Goal: Task Accomplishment & Management: Use online tool/utility

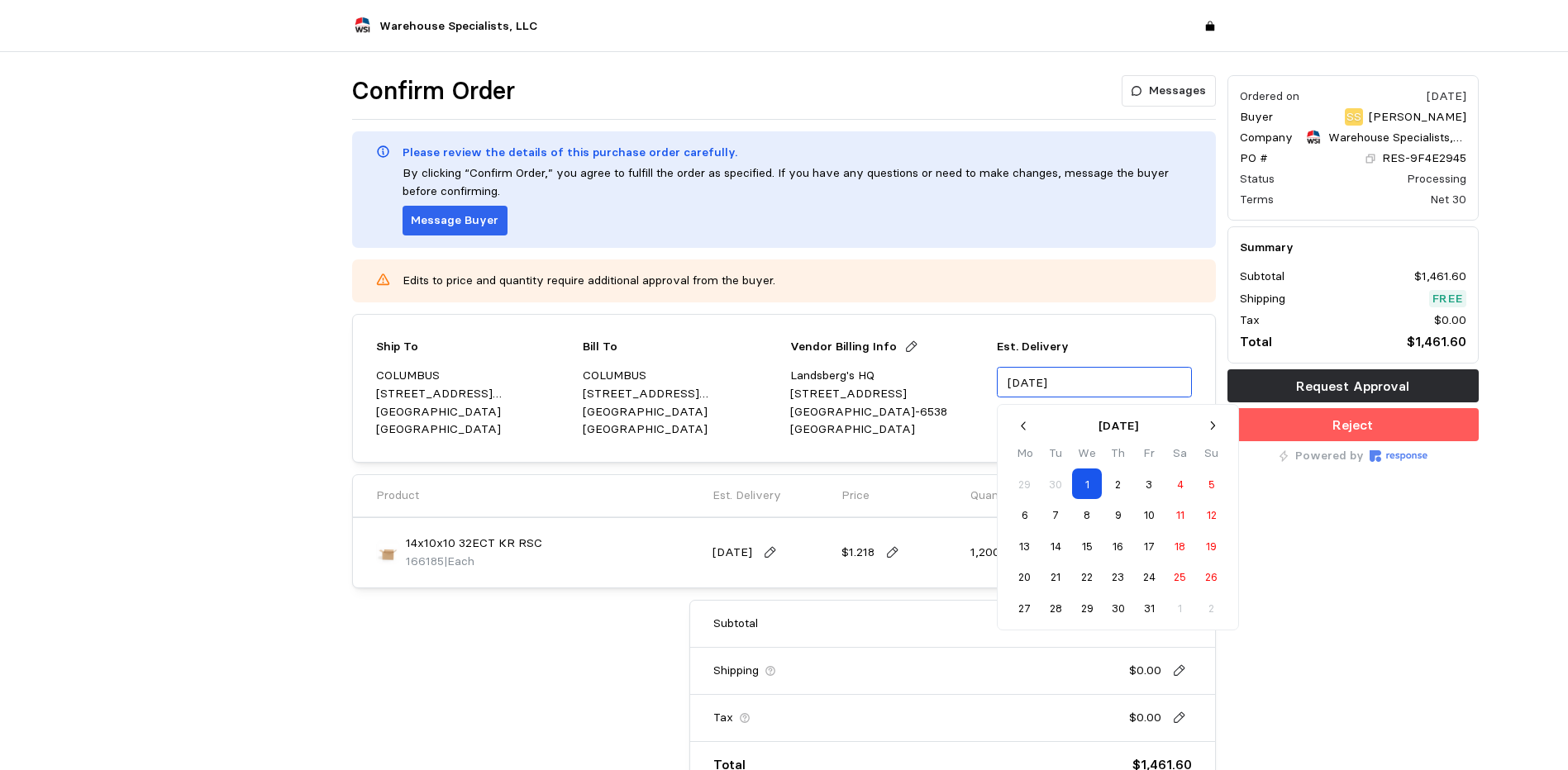
click at [1086, 381] on input "[DATE]" at bounding box center [1094, 382] width 195 height 30
click at [1020, 429] on icon "button" at bounding box center [1025, 426] width 14 height 14
click at [1116, 573] on button "25" at bounding box center [1117, 577] width 30 height 30
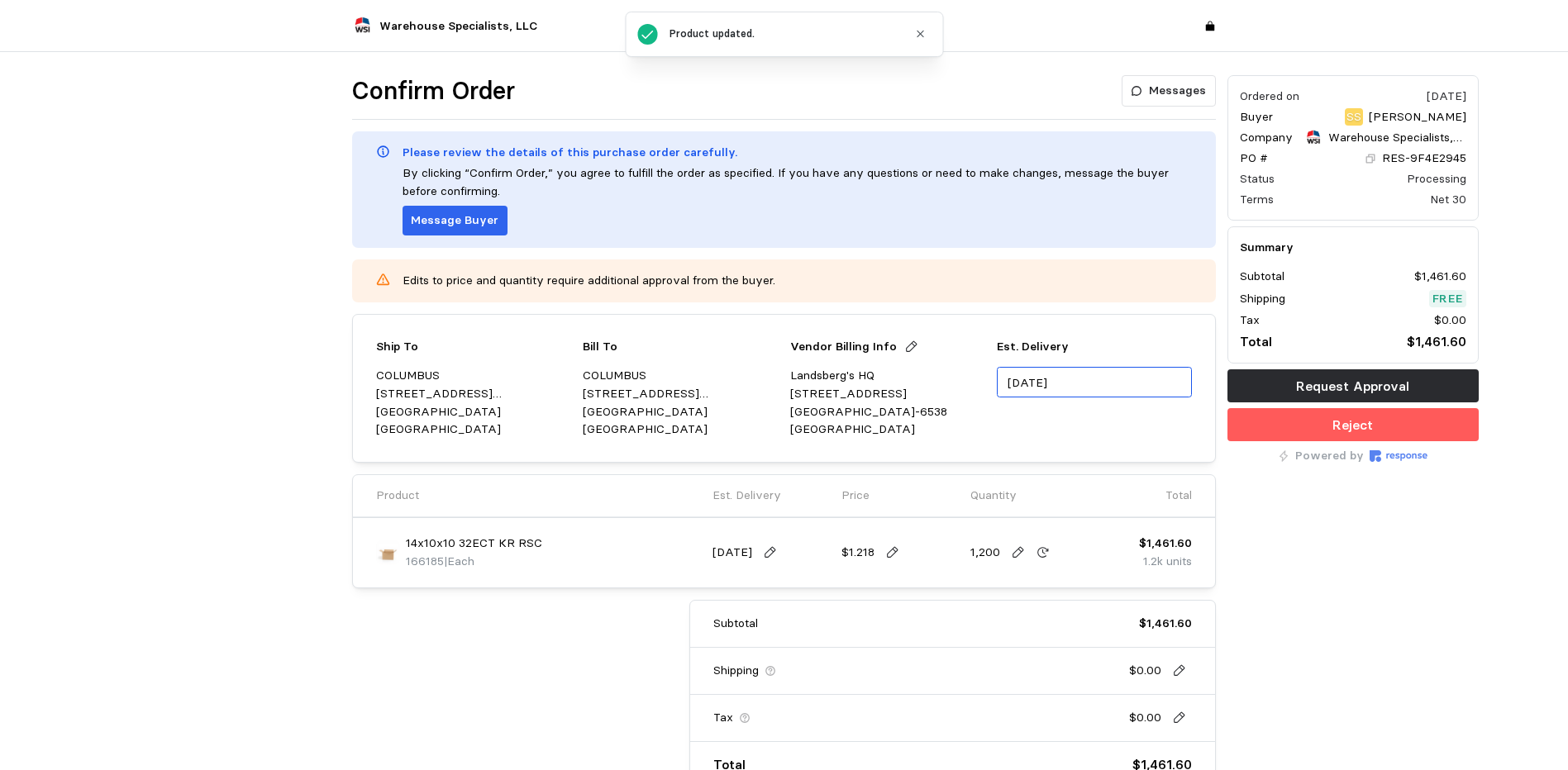
type input "[DATE]"
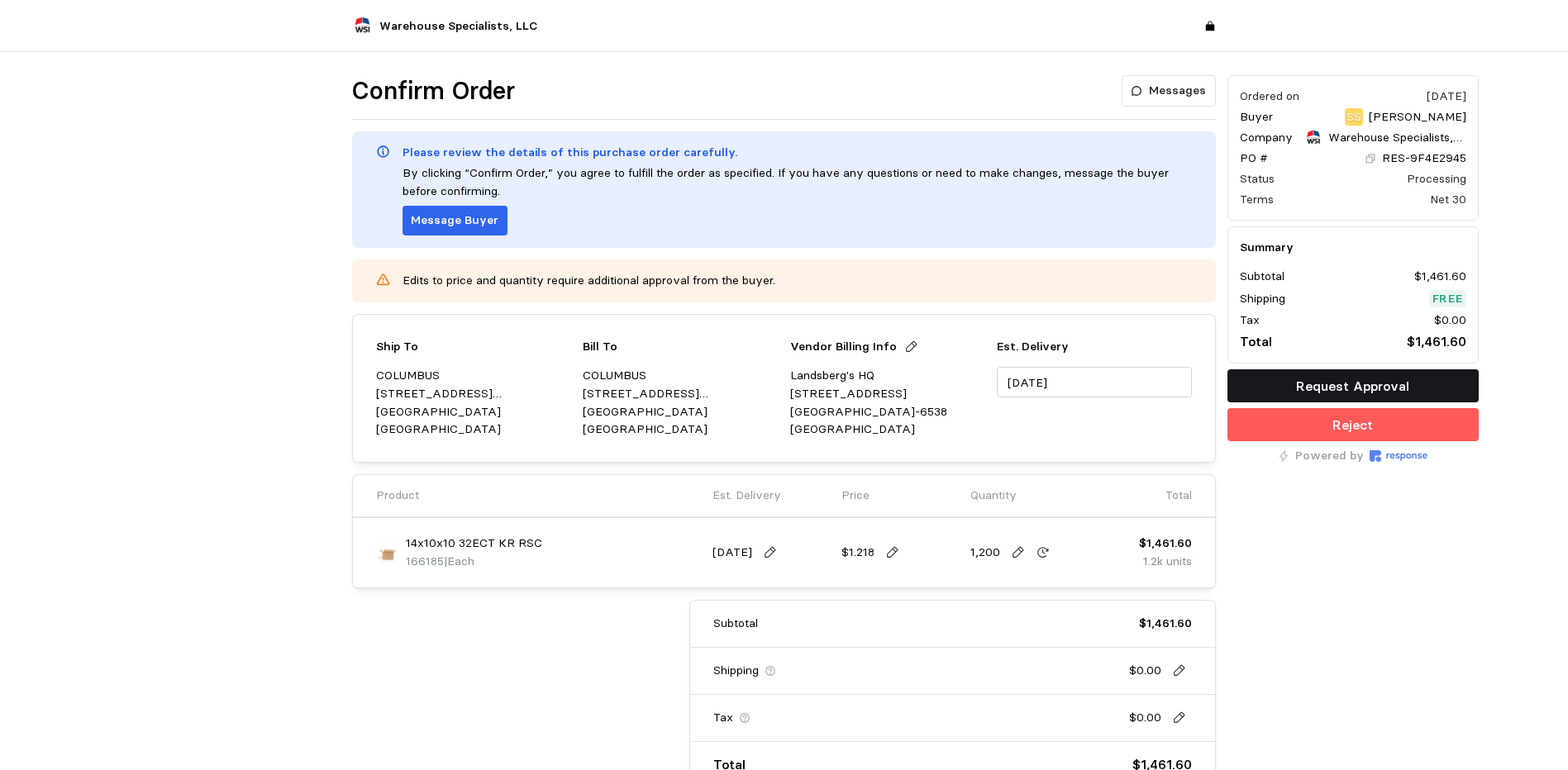
click at [1411, 385] on button "Request Approval" at bounding box center [1353, 385] width 251 height 33
